Goal: Transaction & Acquisition: Purchase product/service

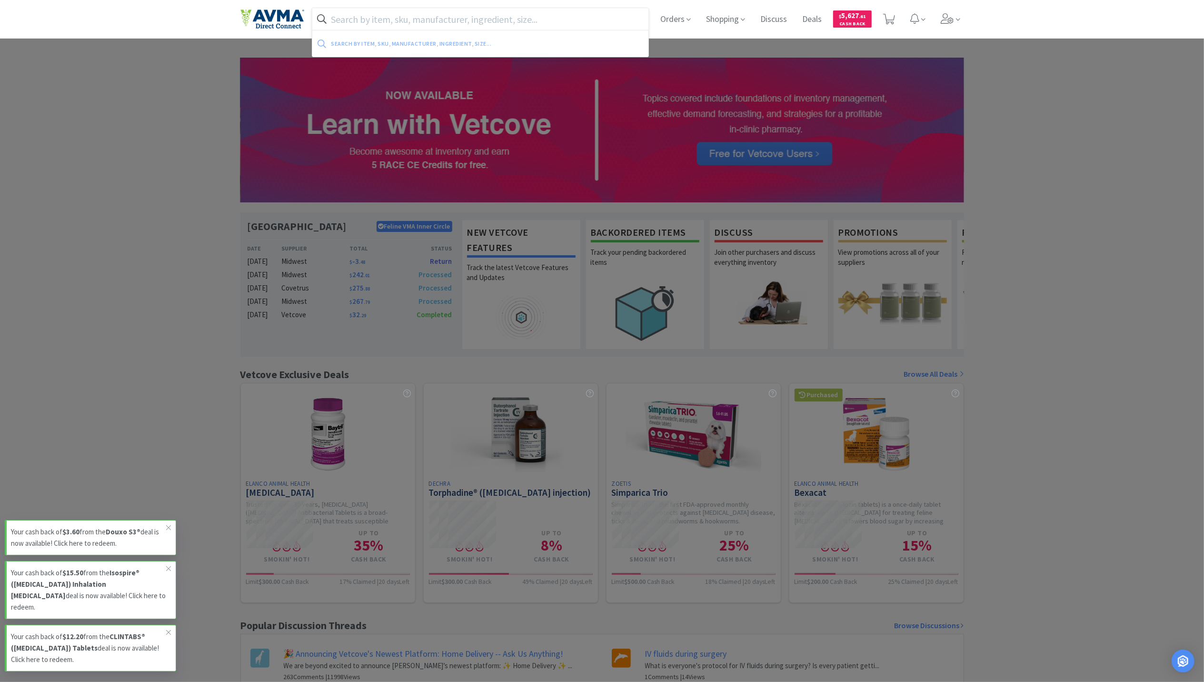
click at [406, 12] on input "text" at bounding box center [480, 19] width 337 height 22
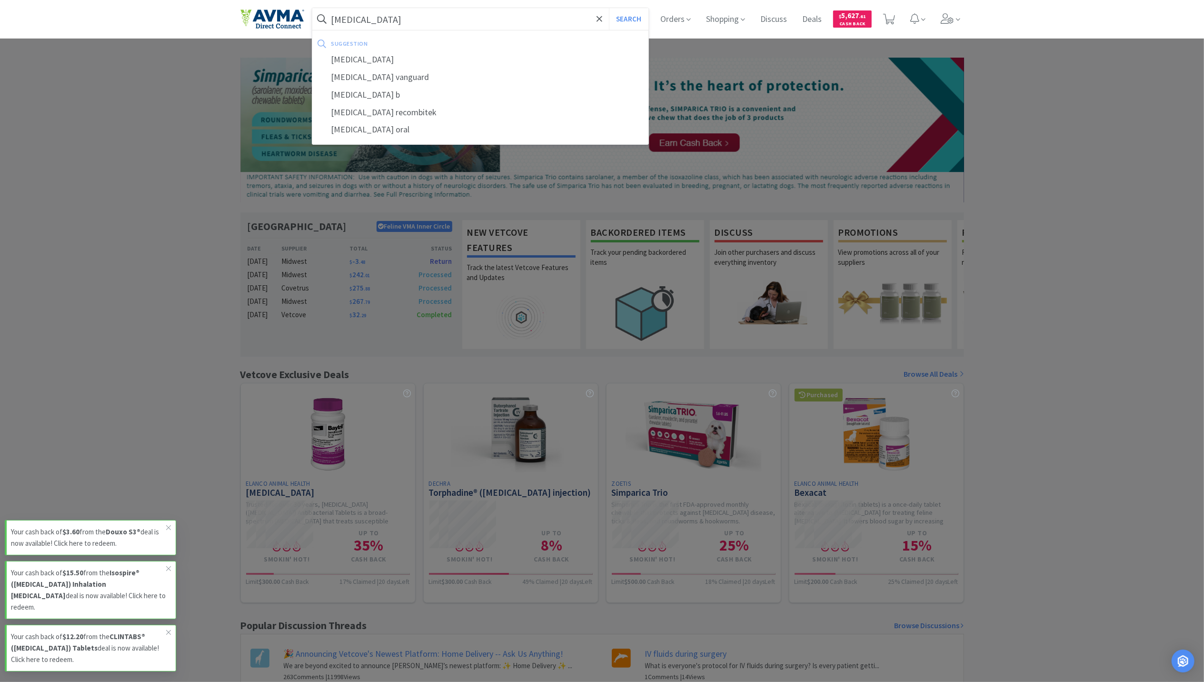
type input "[MEDICAL_DATA]"
click at [609, 8] on button "Search" at bounding box center [629, 19] width 40 height 22
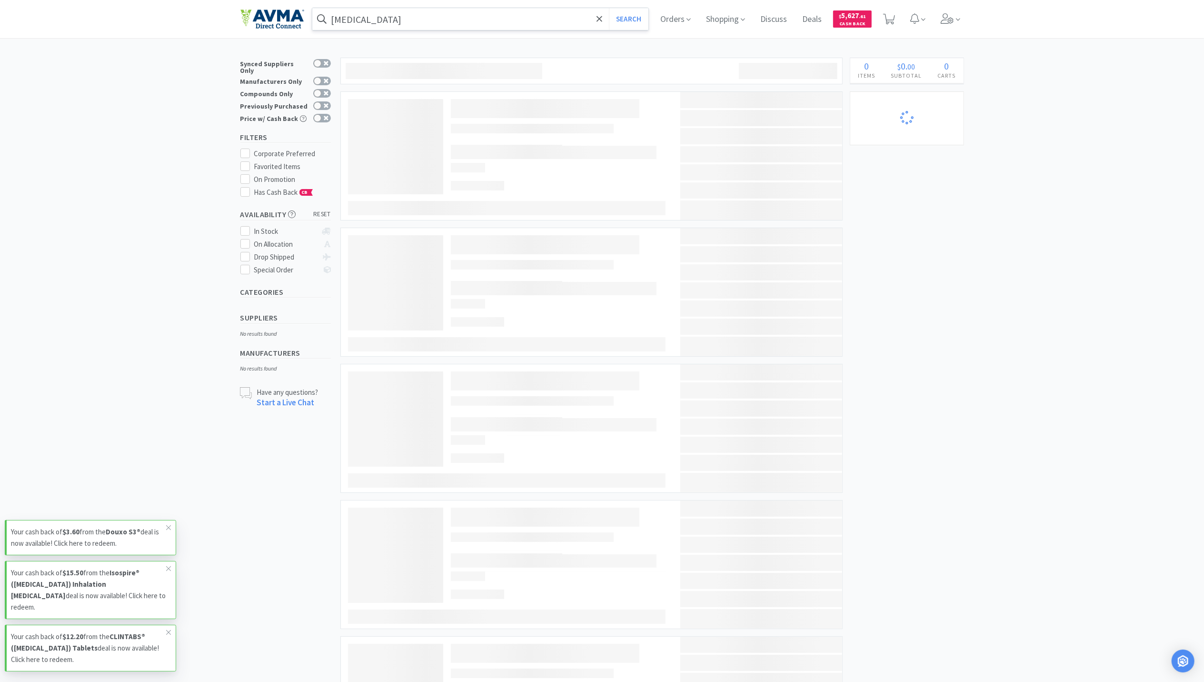
select select "1"
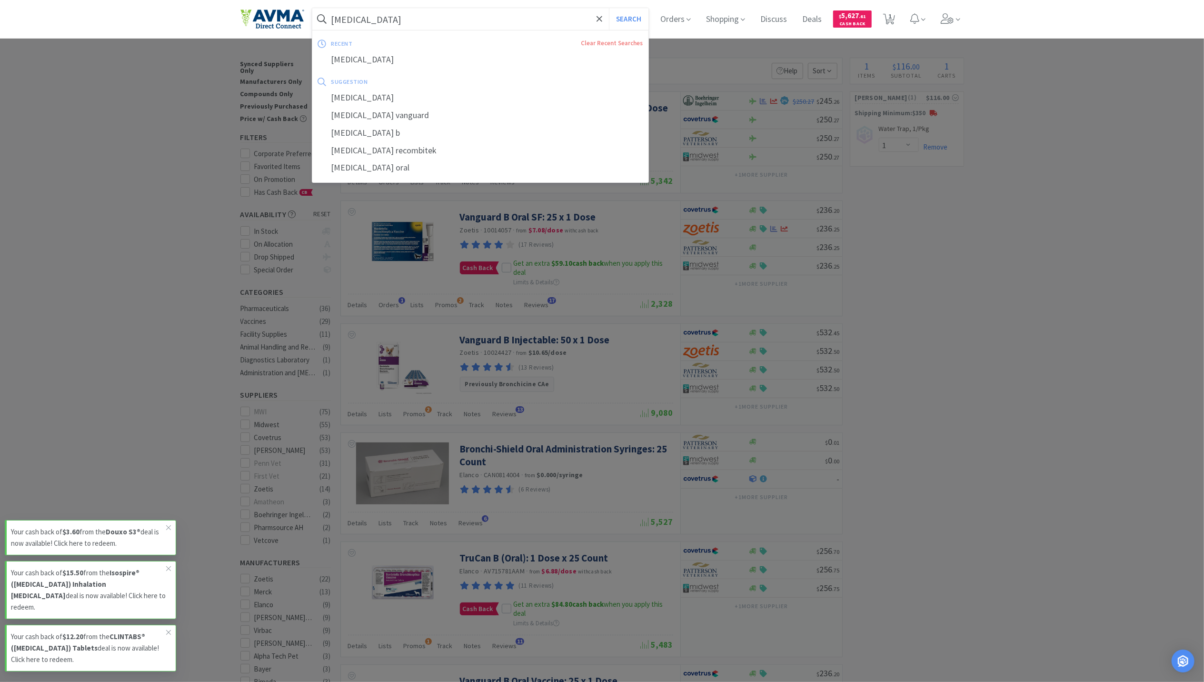
click at [388, 18] on input "[MEDICAL_DATA]" at bounding box center [480, 19] width 337 height 22
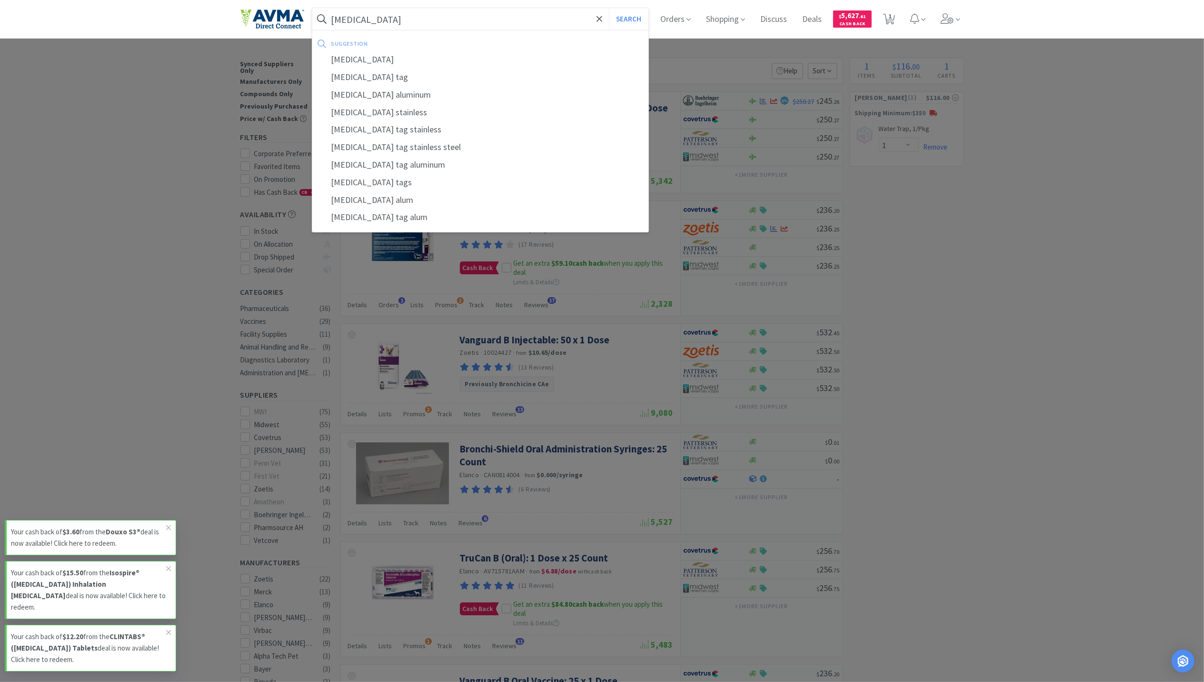
click at [609, 8] on button "Search" at bounding box center [629, 19] width 40 height 22
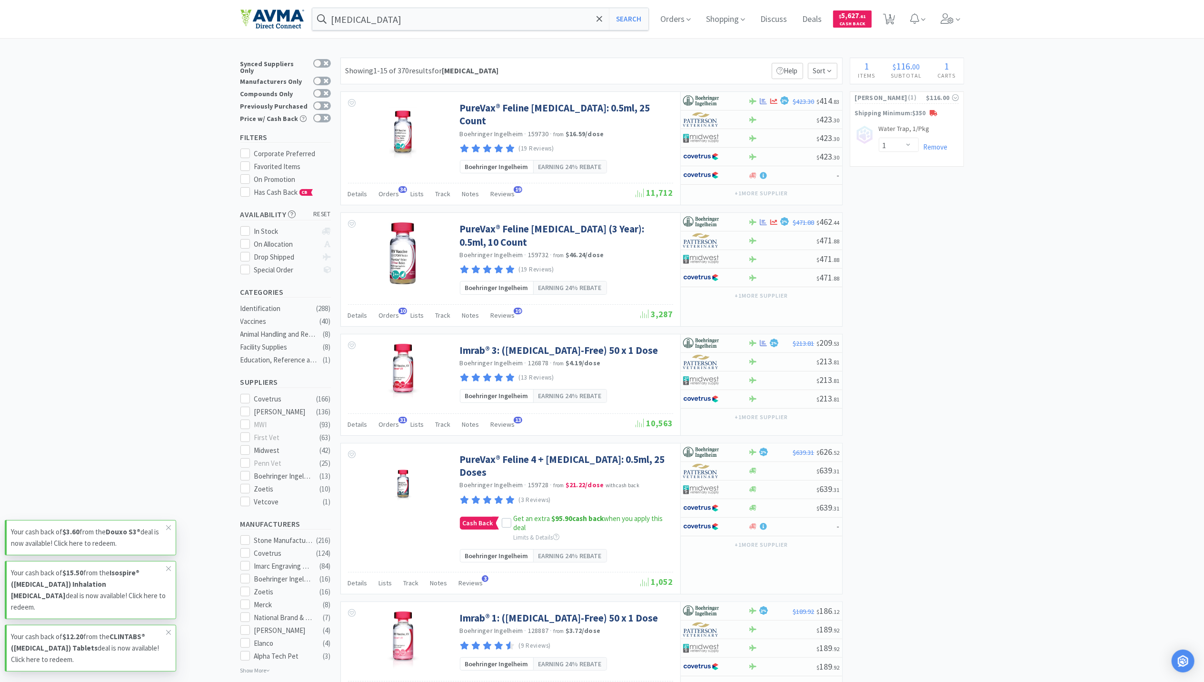
drag, startPoint x: 982, startPoint y: 247, endPoint x: 941, endPoint y: 181, distance: 77.6
click at [682, 19] on span "Orders" at bounding box center [675, 19] width 38 height 38
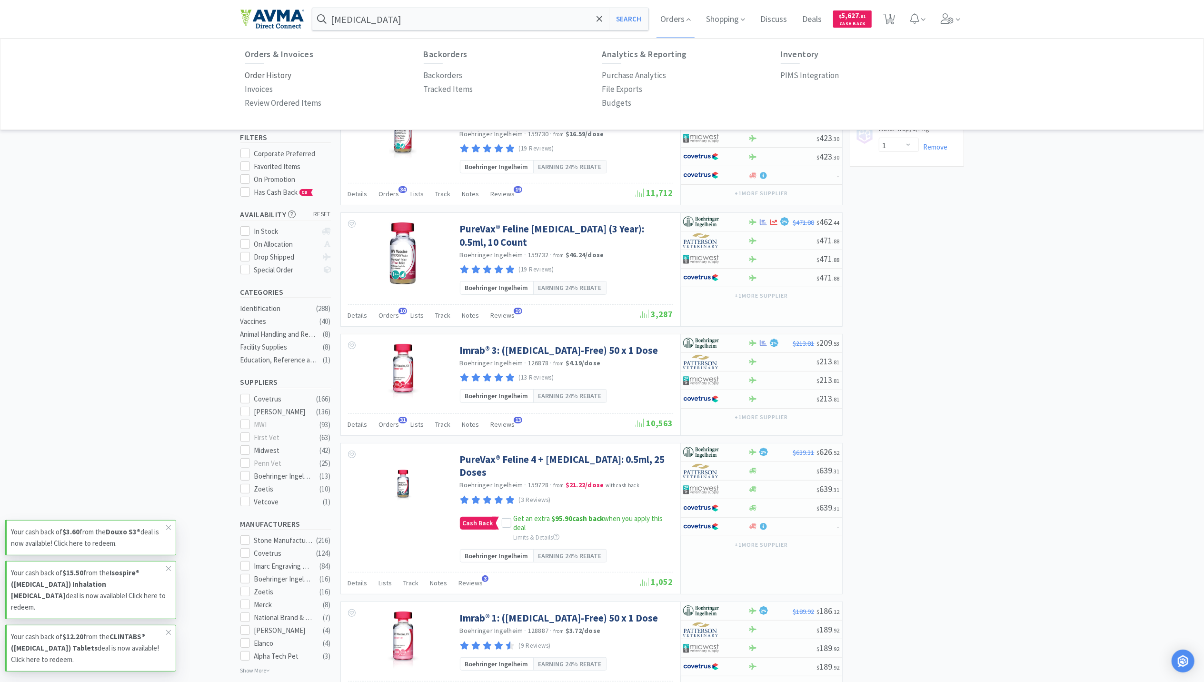
click at [260, 74] on p "Order History" at bounding box center [268, 75] width 47 height 13
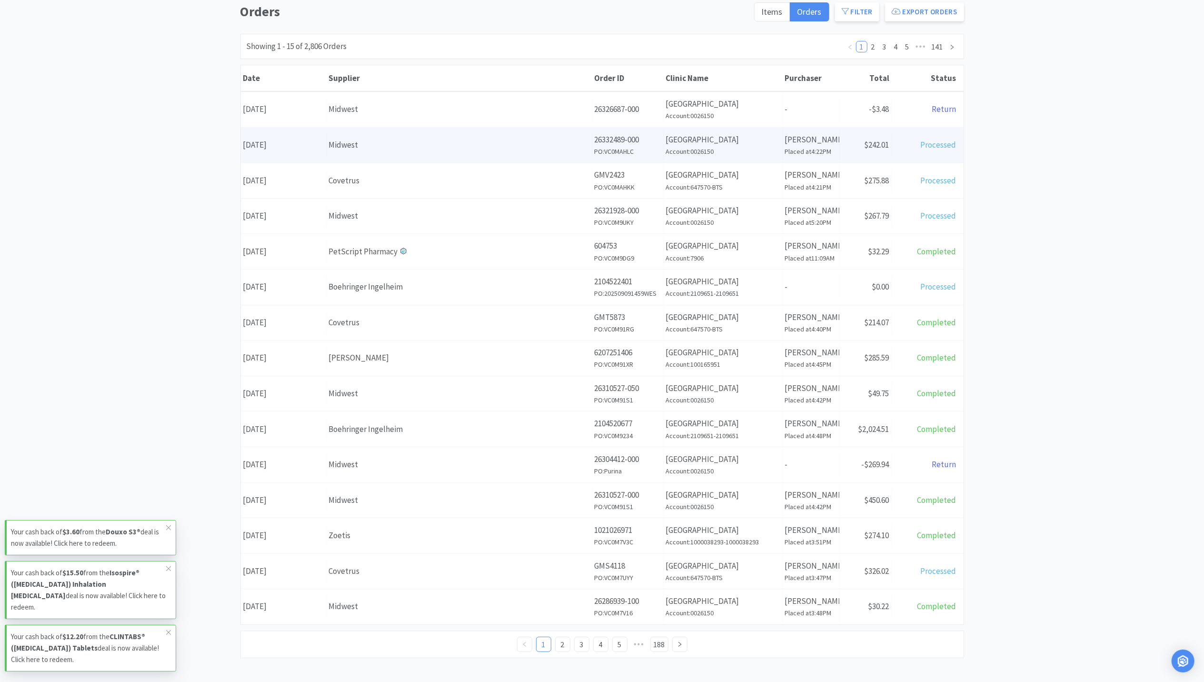
scroll to position [93, 0]
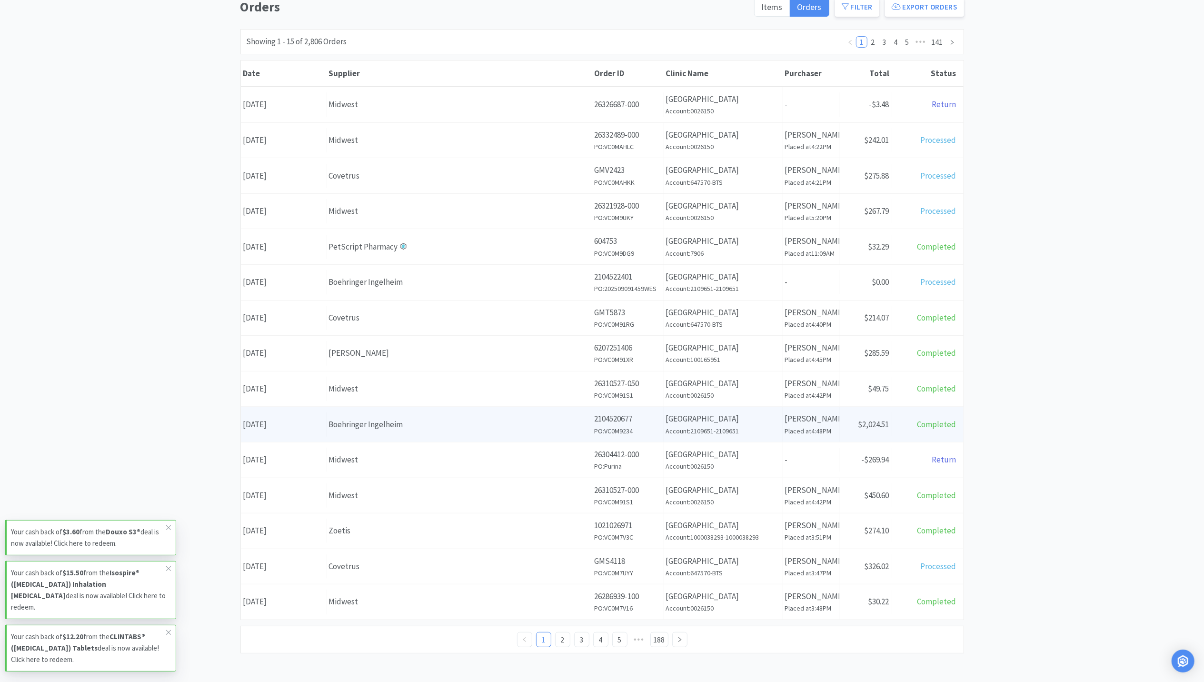
click at [433, 422] on div "Boehringer Ingelheim" at bounding box center [459, 424] width 260 height 13
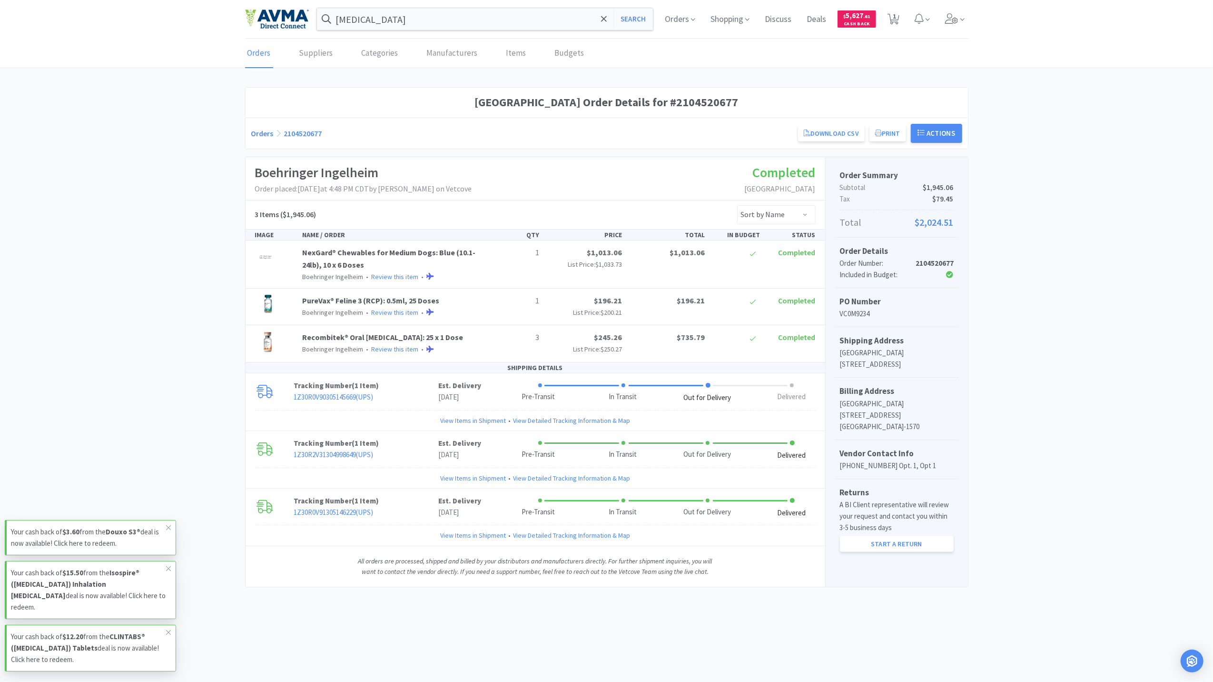
click at [210, 278] on div "[GEOGRAPHIC_DATA] Order Details for #2104520677 Orders 2104520677 Download CSV …" at bounding box center [606, 336] width 1213 height 499
click at [189, 285] on div "[GEOGRAPHIC_DATA] Order Details for #2104520677 Orders 2104520677 Download CSV …" at bounding box center [606, 336] width 1213 height 499
click at [440, 33] on div "[MEDICAL_DATA] Search Orders Shopping Discuss Discuss Deals Deals $ 5,627 . 61 …" at bounding box center [606, 19] width 723 height 39
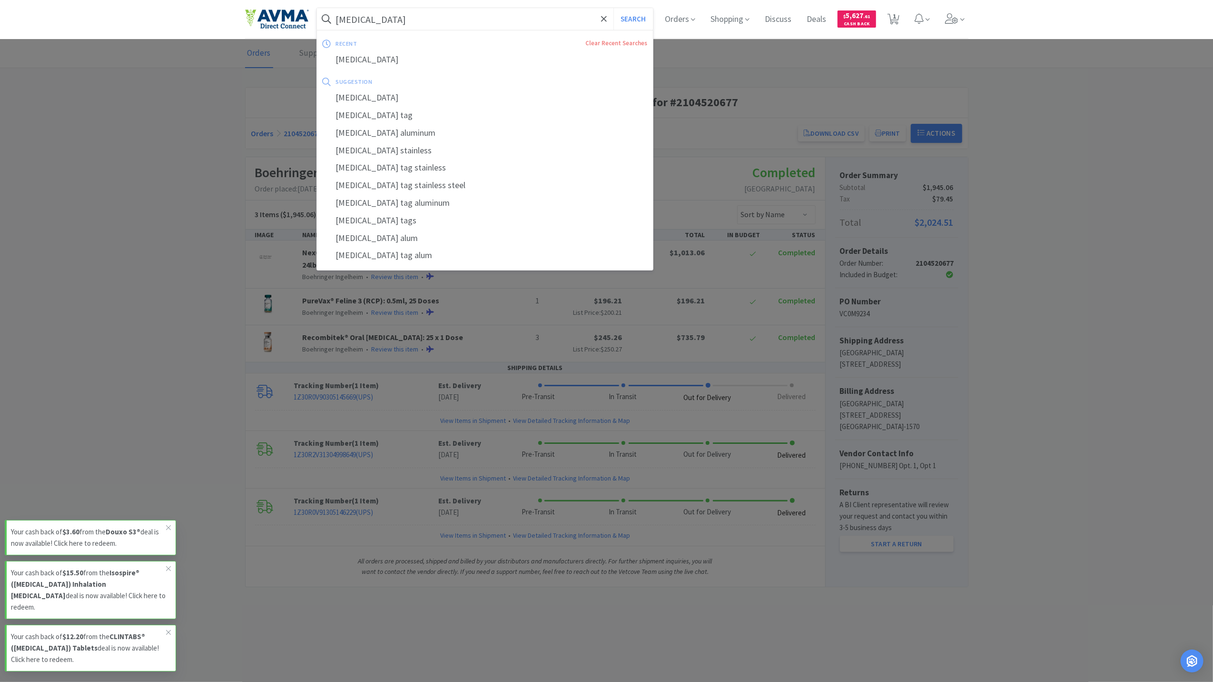
drag, startPoint x: 433, startPoint y: 27, endPoint x: 435, endPoint y: 19, distance: 8.3
click at [432, 27] on input "[MEDICAL_DATA]" at bounding box center [485, 19] width 337 height 22
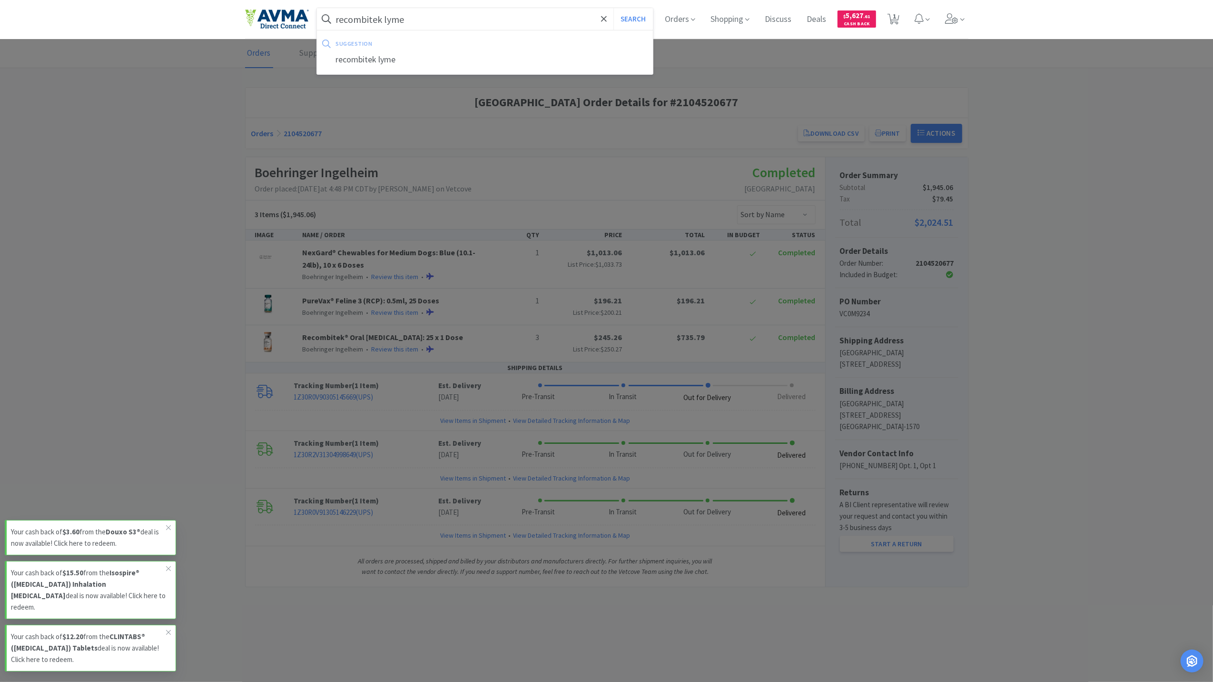
type input "recombitek lyme"
click at [614, 8] on button "Search" at bounding box center [634, 19] width 40 height 22
select select "1"
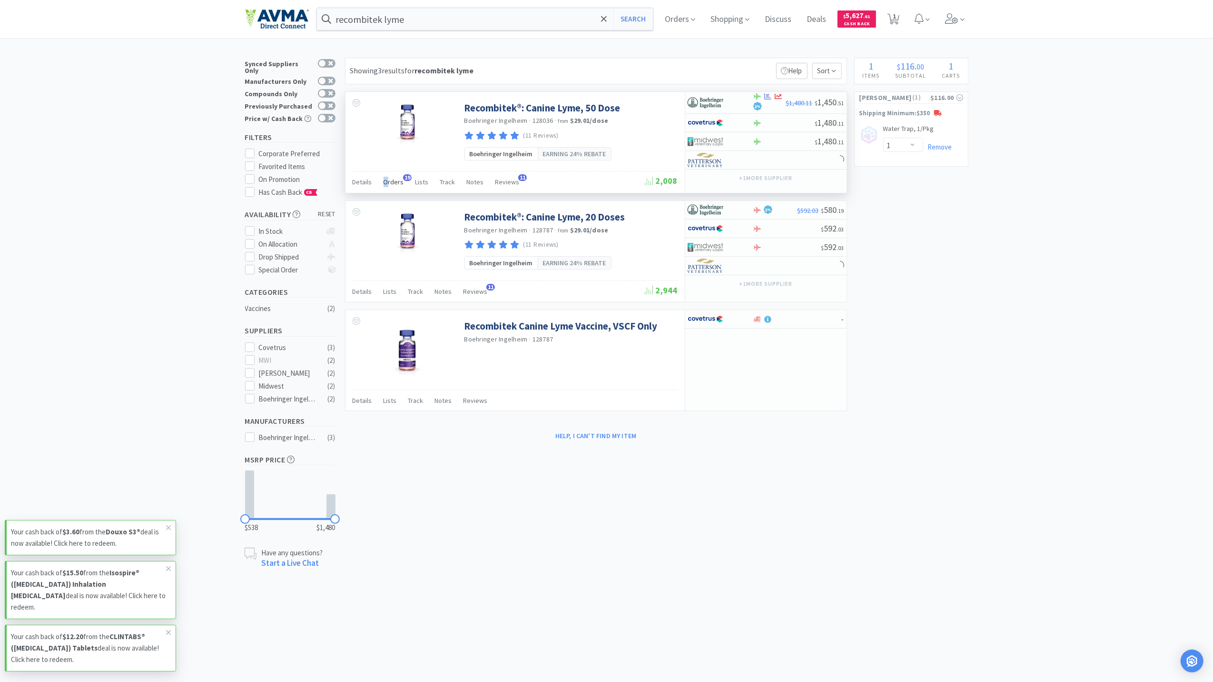
click at [386, 183] on span "Orders" at bounding box center [394, 182] width 20 height 9
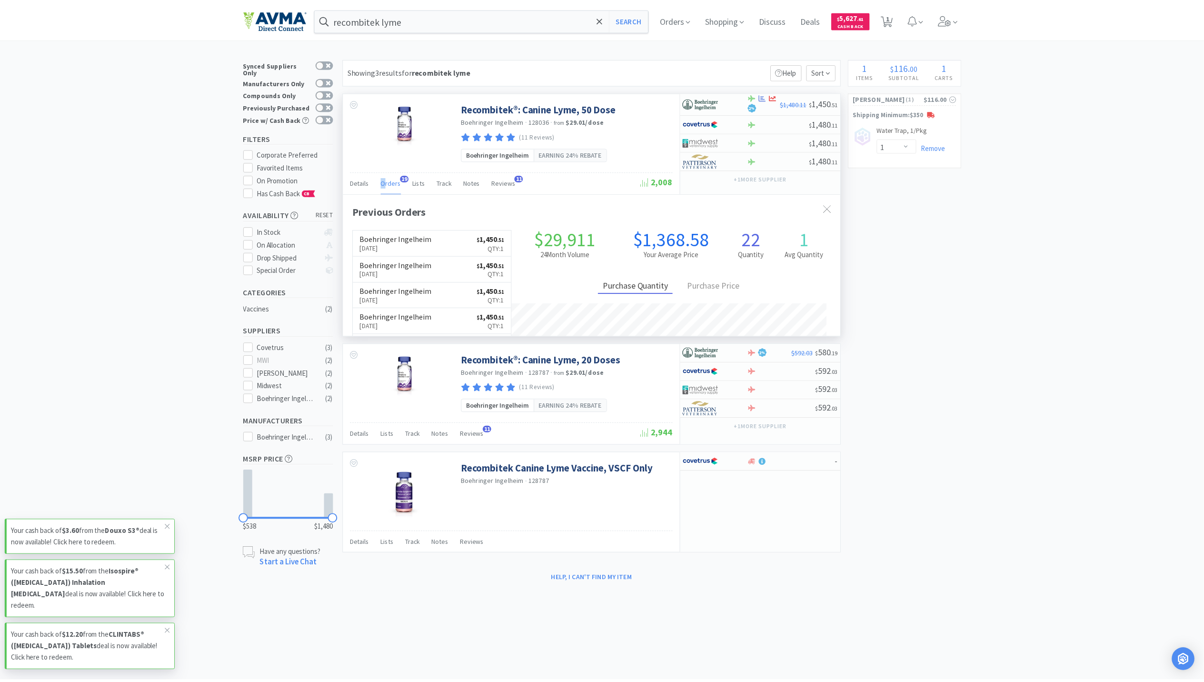
scroll to position [256, 501]
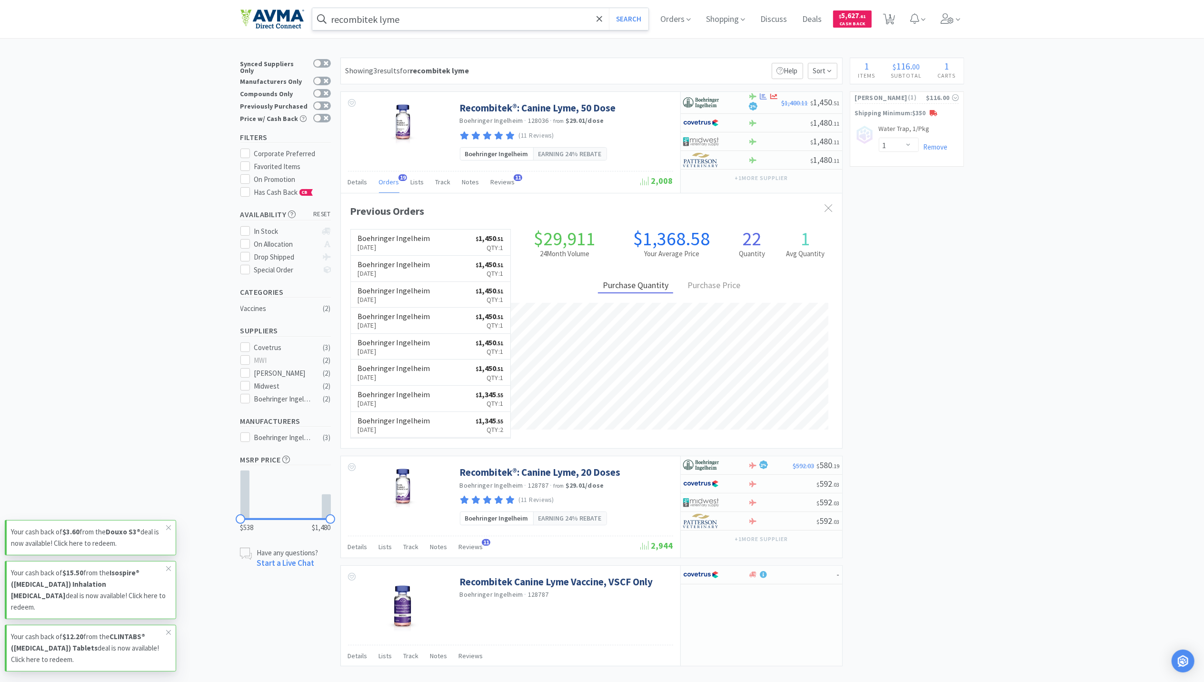
click at [524, 16] on input "recombitek lyme" at bounding box center [480, 19] width 337 height 22
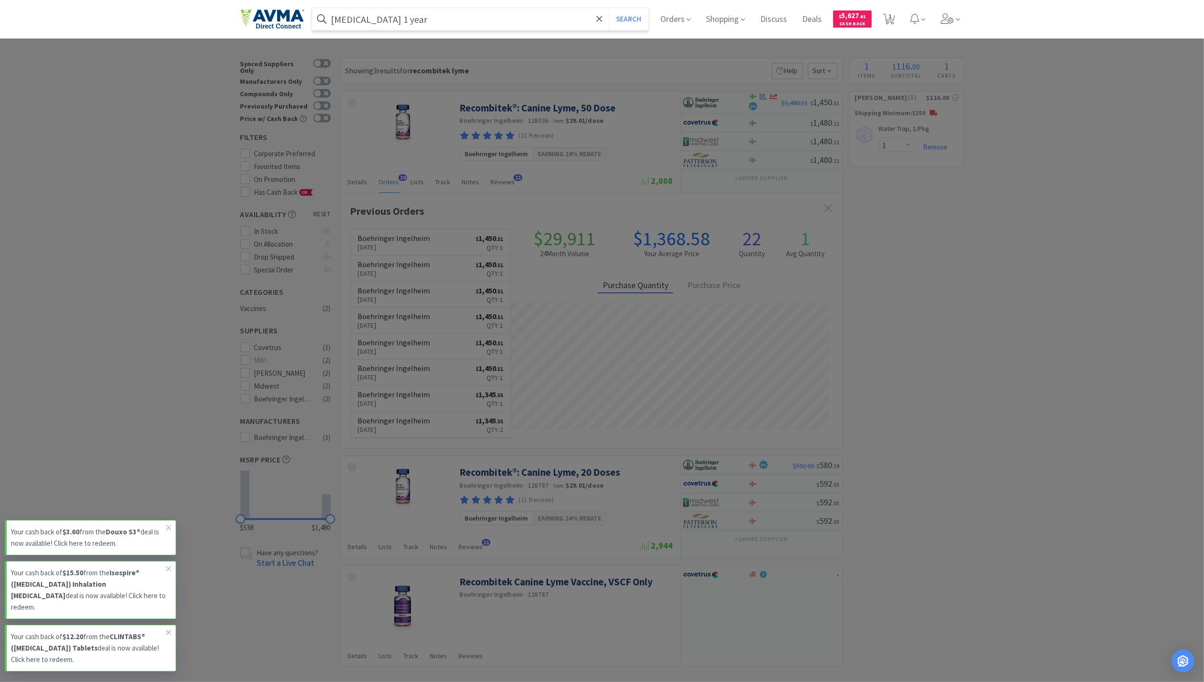
click at [609, 8] on button "Search" at bounding box center [629, 19] width 40 height 22
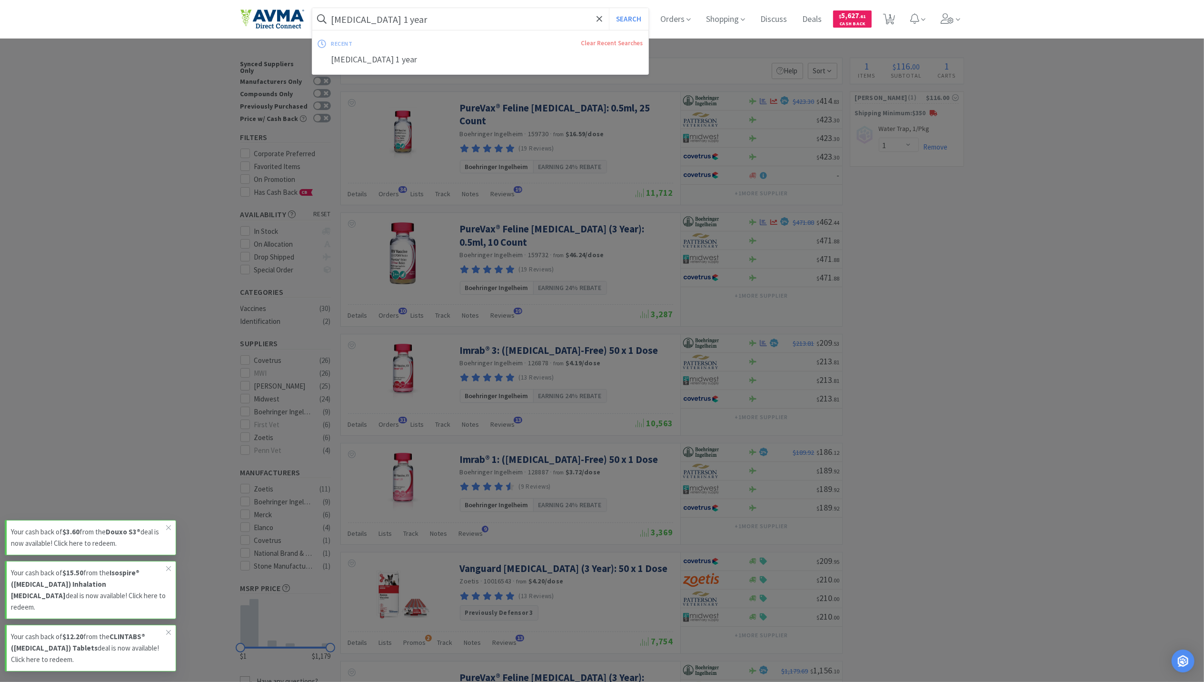
click at [396, 18] on input "[MEDICAL_DATA] 1 year" at bounding box center [480, 19] width 337 height 22
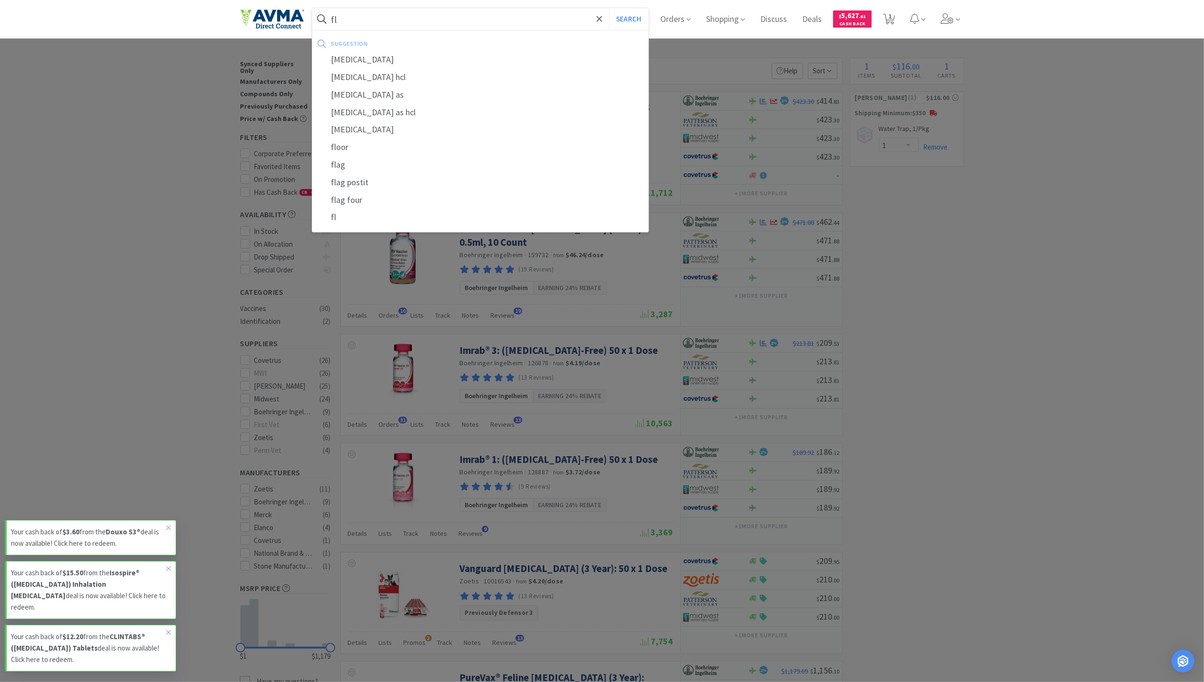
type input "f"
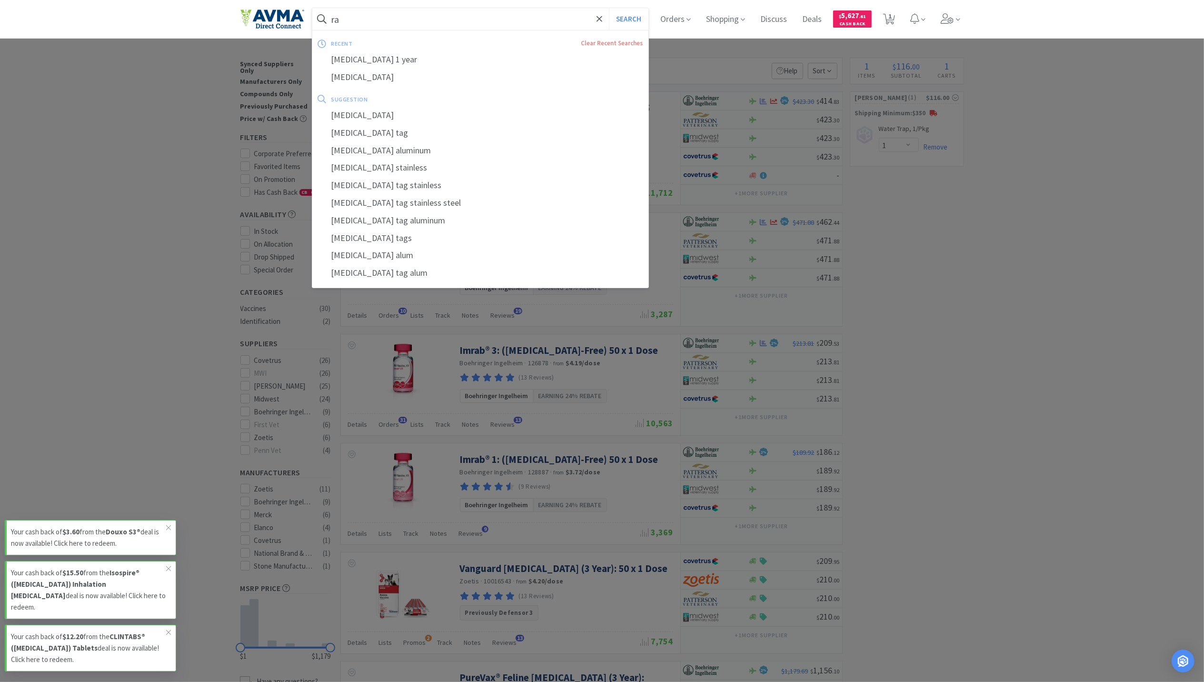
type input "r"
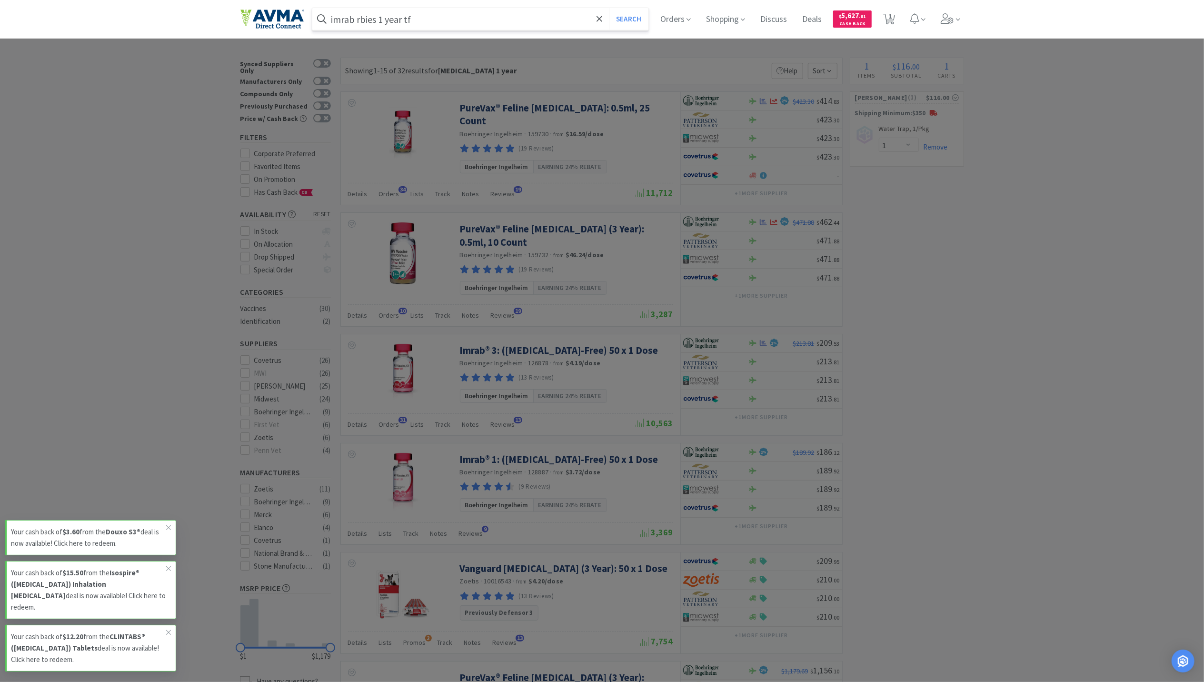
click at [609, 8] on button "Search" at bounding box center [629, 19] width 40 height 22
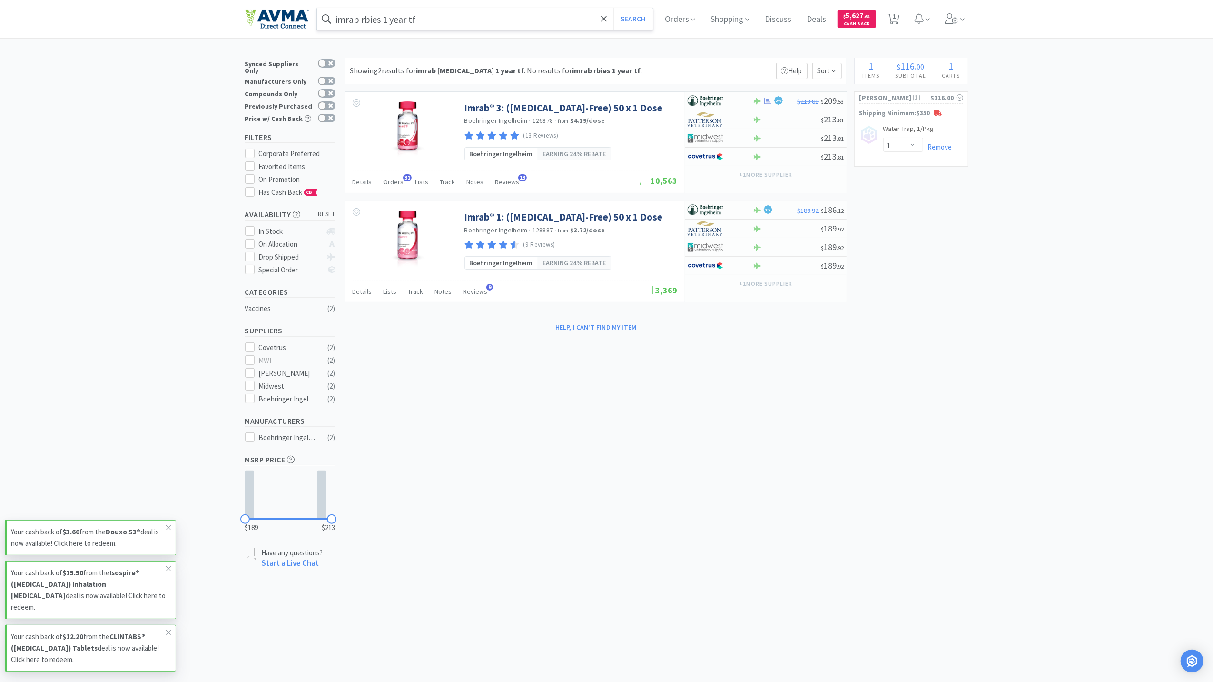
click at [442, 17] on input "imrab rbies 1 year tf" at bounding box center [485, 19] width 337 height 22
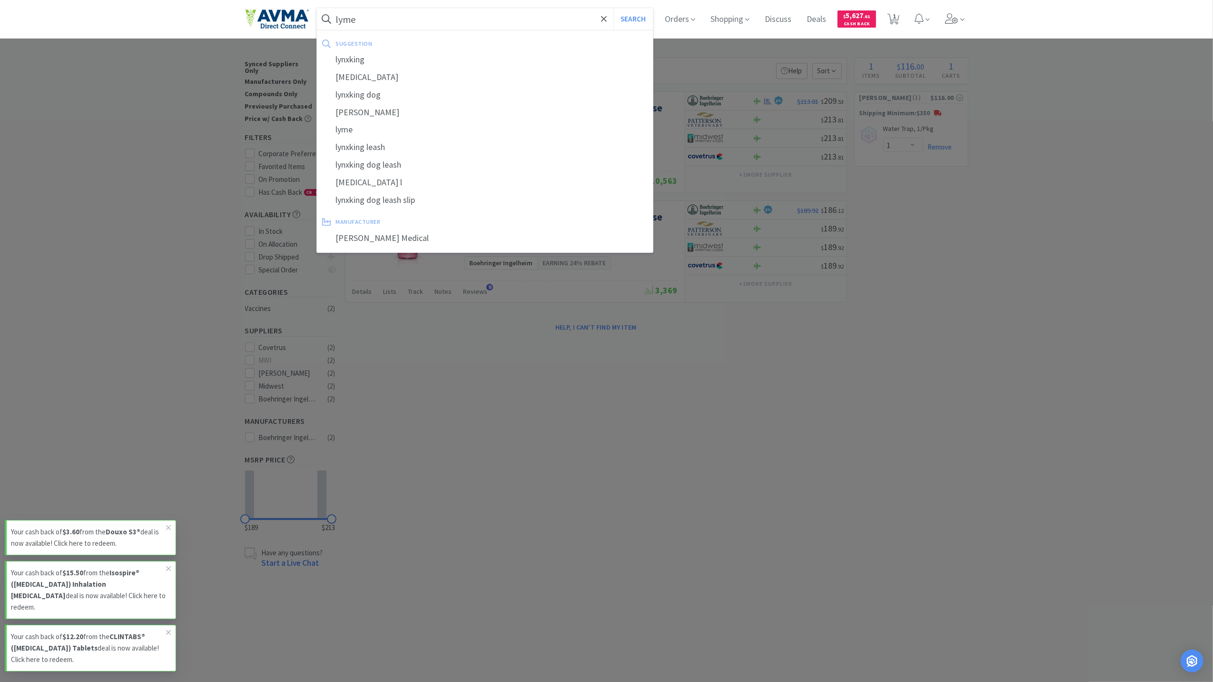
type input "lyme"
click at [614, 8] on button "Search" at bounding box center [634, 19] width 40 height 22
